Goal: Transaction & Acquisition: Download file/media

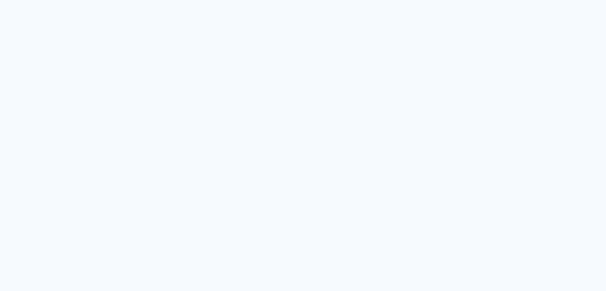
type input "Todas as fotos"
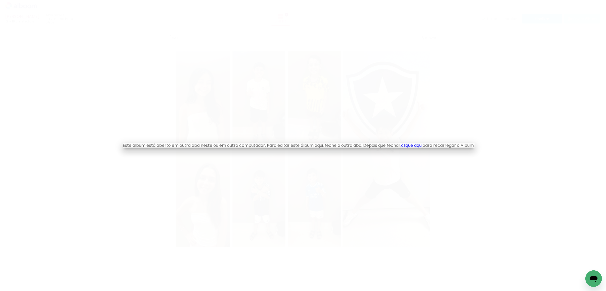
click at [422, 146] on link "clique aqui" at bounding box center [411, 146] width 21 height 6
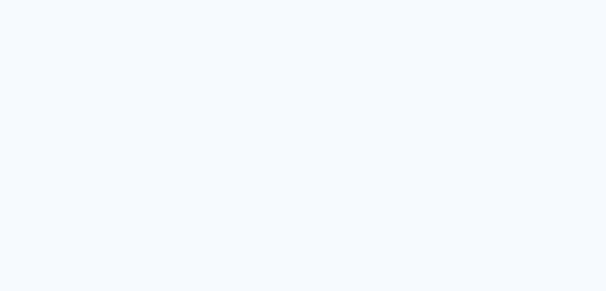
type input "Todas as fotos"
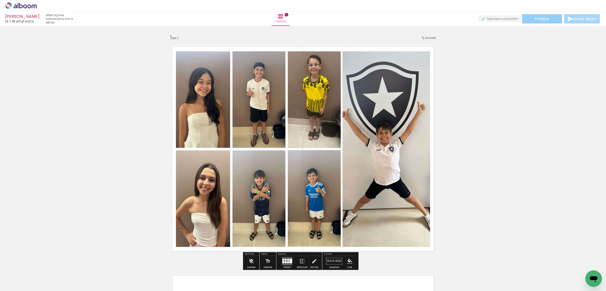
click at [541, 15] on paper-button "Finalizar" at bounding box center [542, 18] width 40 height 9
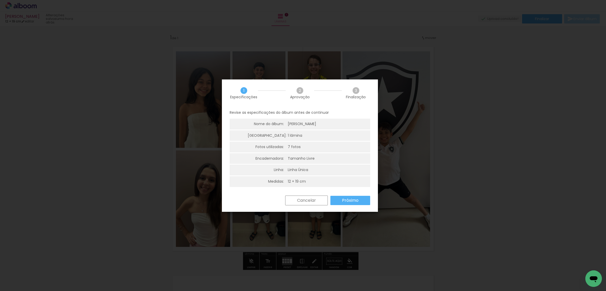
click at [332, 199] on paper-button "Próximo" at bounding box center [350, 200] width 40 height 9
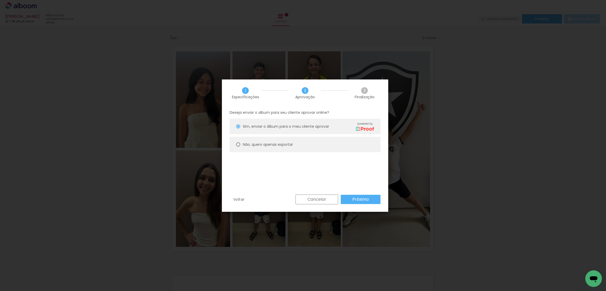
click at [338, 147] on paper-radio-button "Não, quero apenas exportar" at bounding box center [305, 144] width 151 height 15
type paper-radio-button "on"
click at [355, 205] on div "Cancelar Próximo" at bounding box center [337, 200] width 88 height 10
click at [0, 0] on slot "Próximo" at bounding box center [0, 0] width 0 height 0
type input "Alta, 300 DPI"
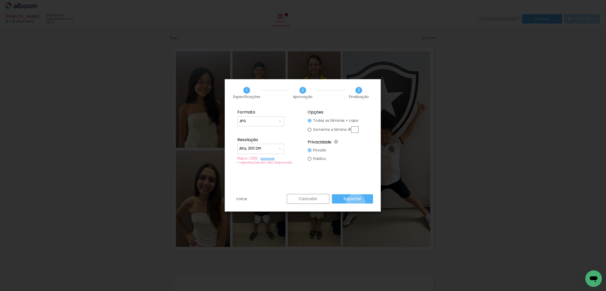
click at [357, 203] on paper-button "Exportar" at bounding box center [352, 198] width 41 height 9
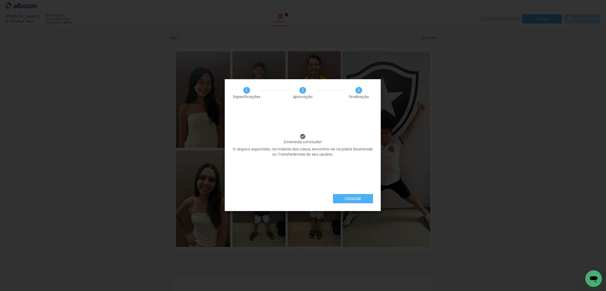
click at [362, 199] on paper-button "Concluir" at bounding box center [353, 198] width 40 height 9
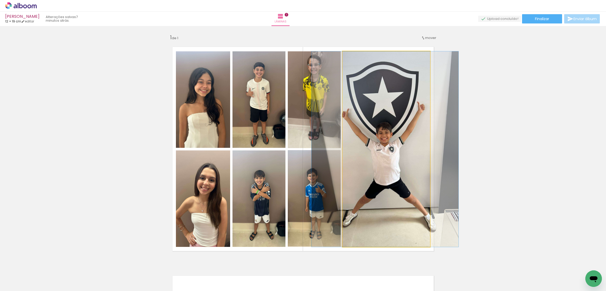
drag, startPoint x: 397, startPoint y: 97, endPoint x: 397, endPoint y: 117, distance: 20.4
